Goal: Task Accomplishment & Management: Manage account settings

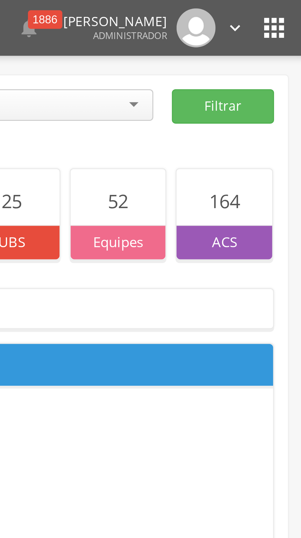
click at [290, 10] on icon "" at bounding box center [290, 9] width 10 height 10
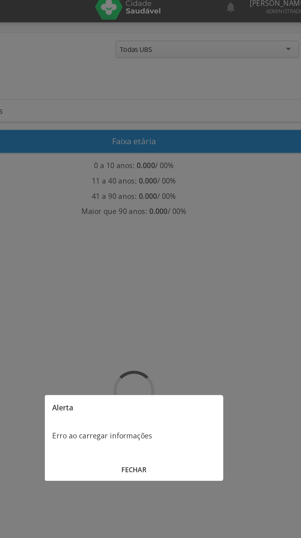
click at [161, 292] on button "FECHAR" at bounding box center [151, 288] width 108 height 13
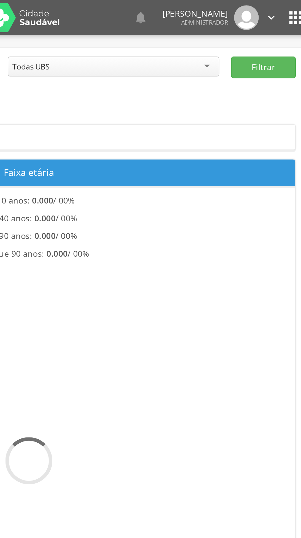
click at [278, 10] on icon "" at bounding box center [277, 9] width 7 height 7
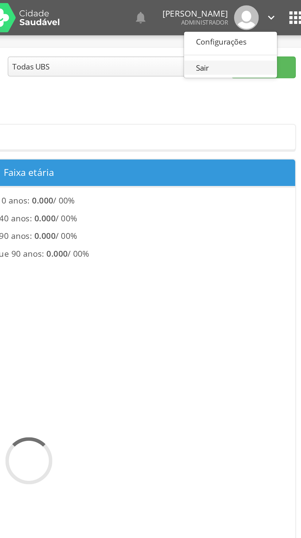
click at [241, 36] on link "Sair" at bounding box center [256, 36] width 49 height 8
